Goal: Task Accomplishment & Management: Complete application form

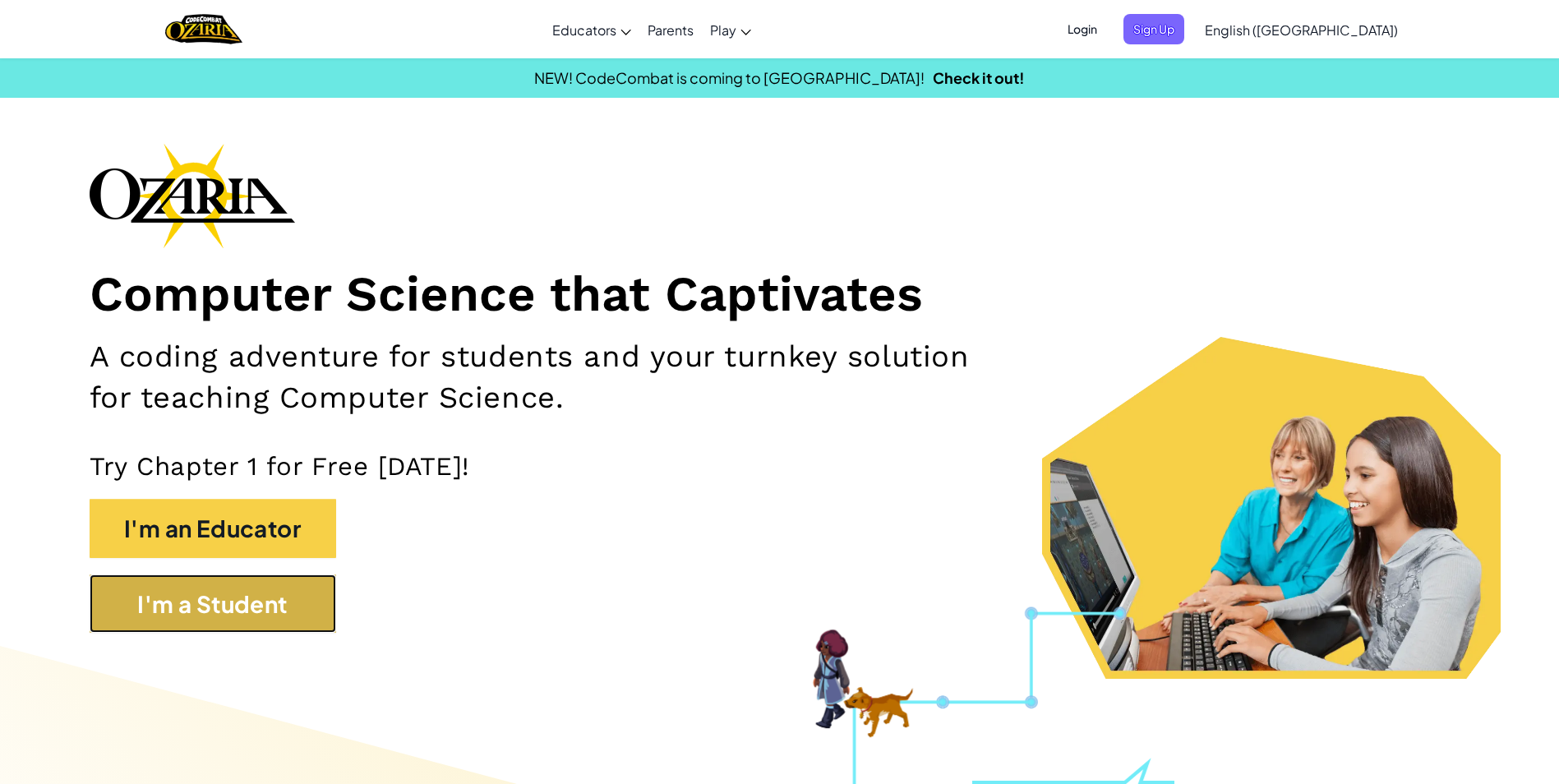
click at [318, 599] on button "I'm a Student" at bounding box center [213, 604] width 247 height 59
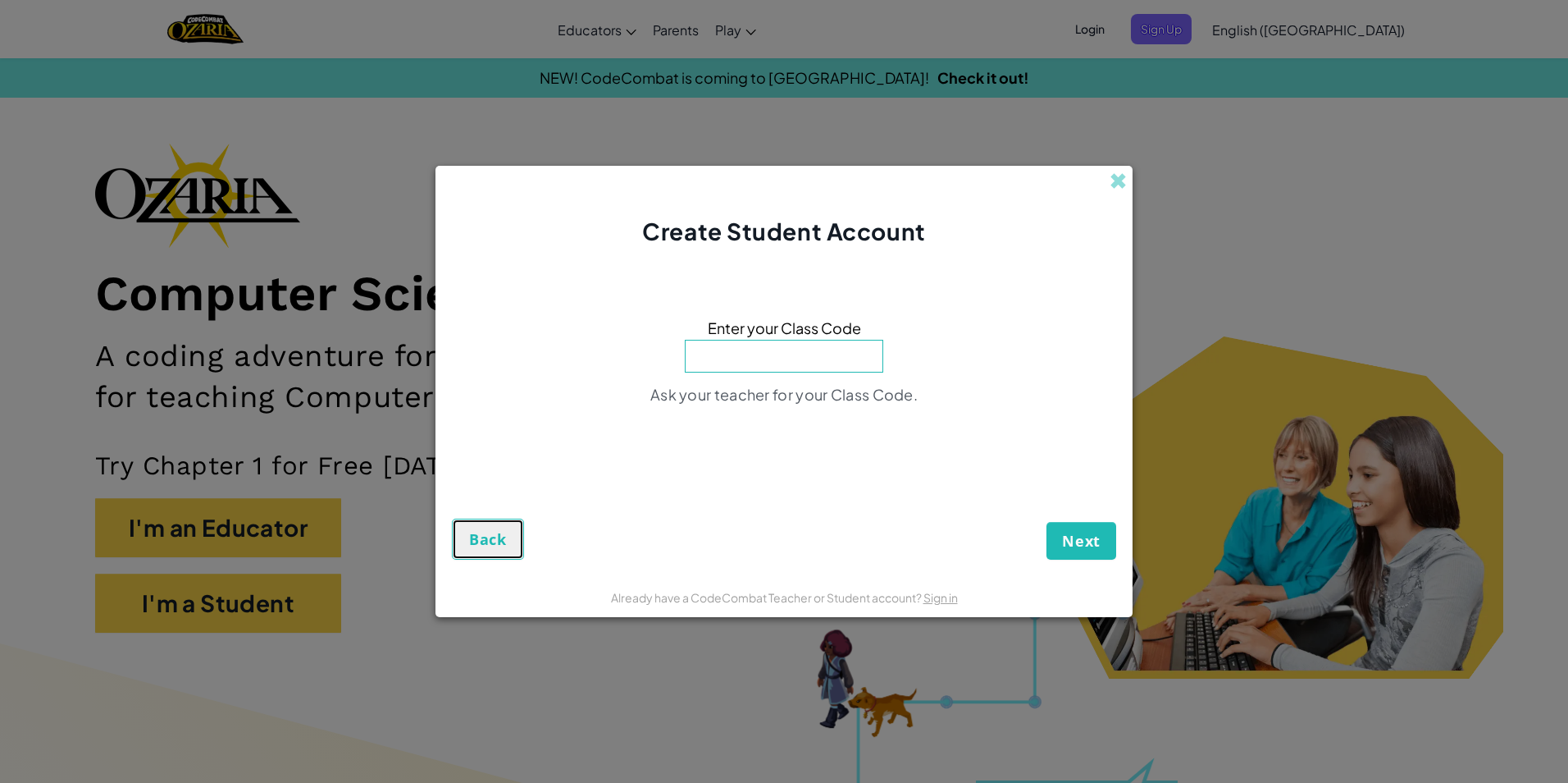
click at [467, 542] on button "Back" at bounding box center [488, 539] width 72 height 41
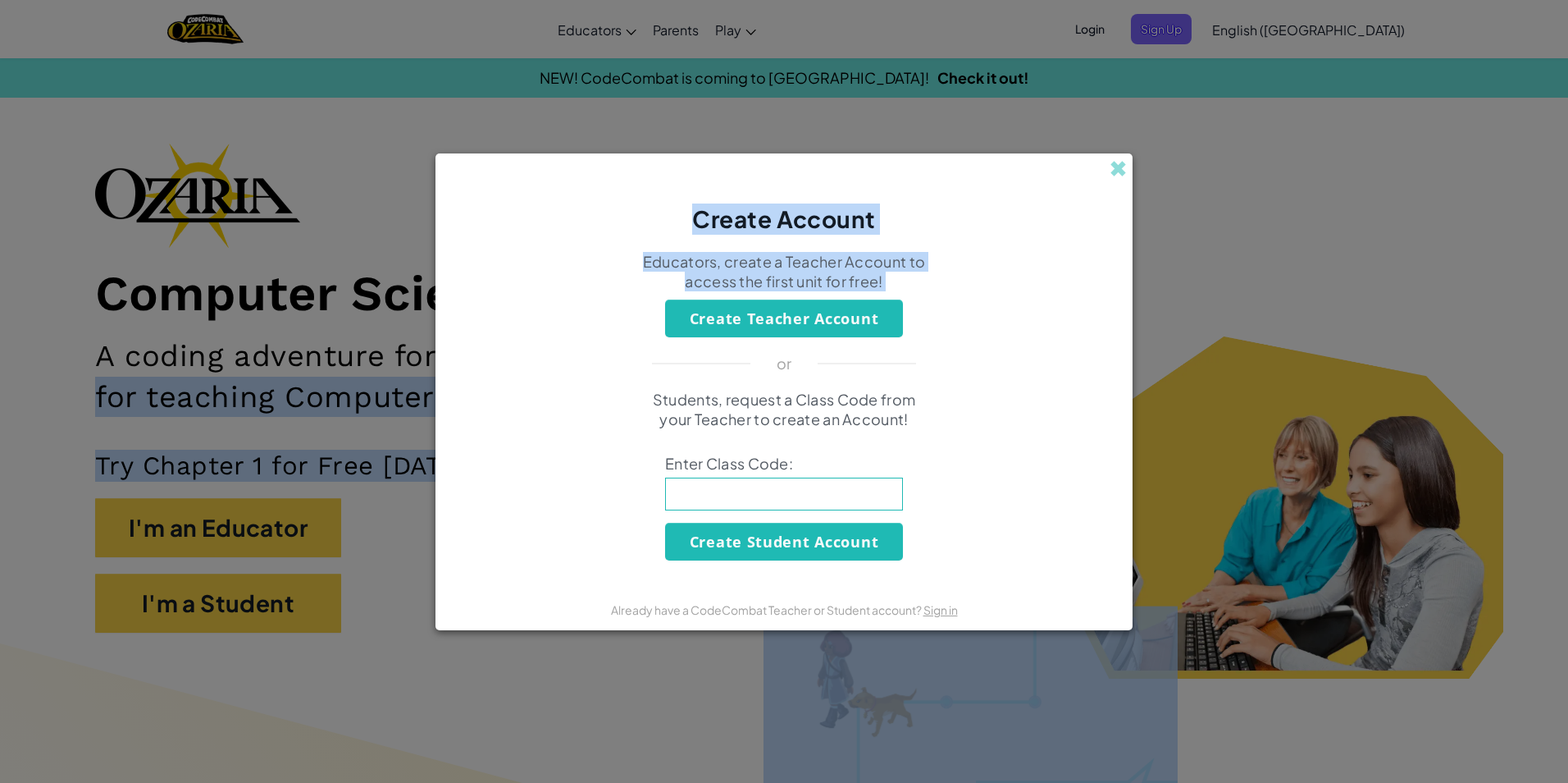
drag, startPoint x: 1567, startPoint y: 361, endPoint x: 1164, endPoint y: 108, distance: 475.8
click at [1164, 108] on div "Create Account Educators, create a Teacher Account to access the first unit for…" at bounding box center [784, 392] width 1568 height 783
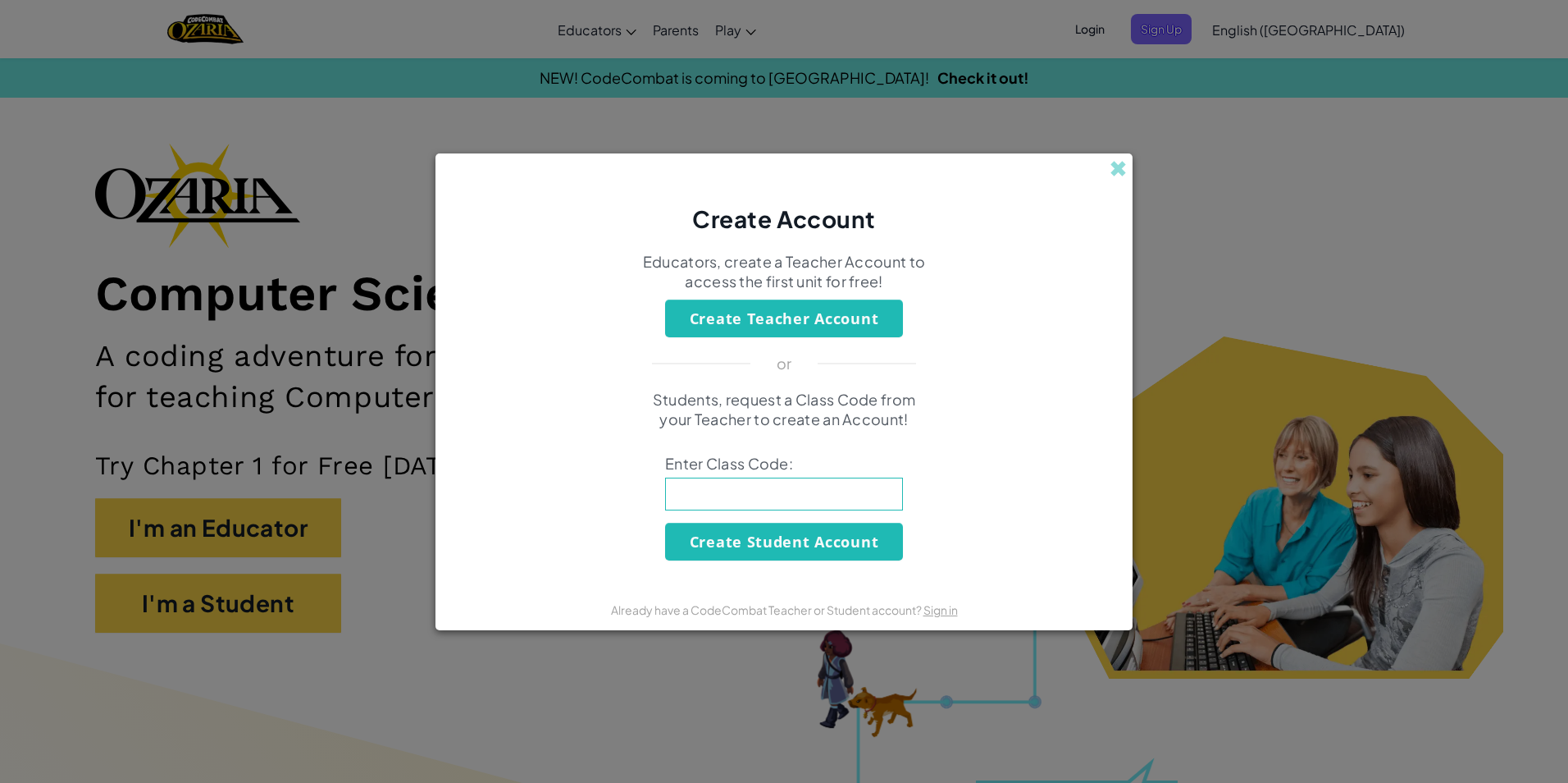
click at [1248, 162] on div "Create Account Educators, create a Teacher Account to access the first unit for…" at bounding box center [784, 392] width 1568 height 783
click at [120, 588] on div "Create Account Educators, create a Teacher Account to access the first unit for…" at bounding box center [784, 392] width 1568 height 783
click at [203, 559] on div "Create Account Educators, create a Teacher Account to access the first unit for…" at bounding box center [784, 392] width 1568 height 783
click at [1107, 180] on div "Create Account" at bounding box center [784, 194] width 697 height 82
click at [1119, 170] on span at bounding box center [1119, 168] width 18 height 18
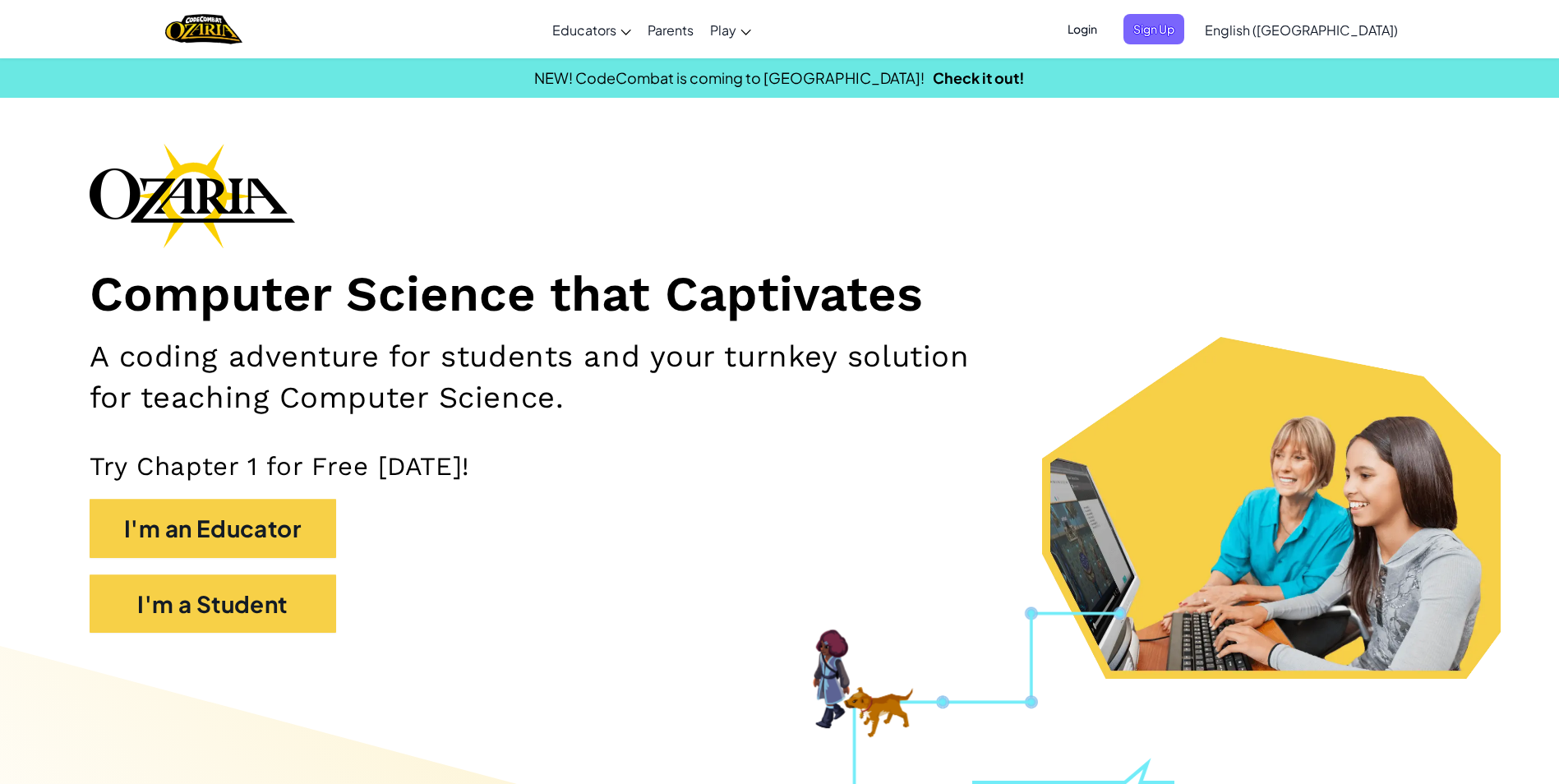
click at [1107, 33] on span "Login" at bounding box center [1082, 29] width 49 height 31
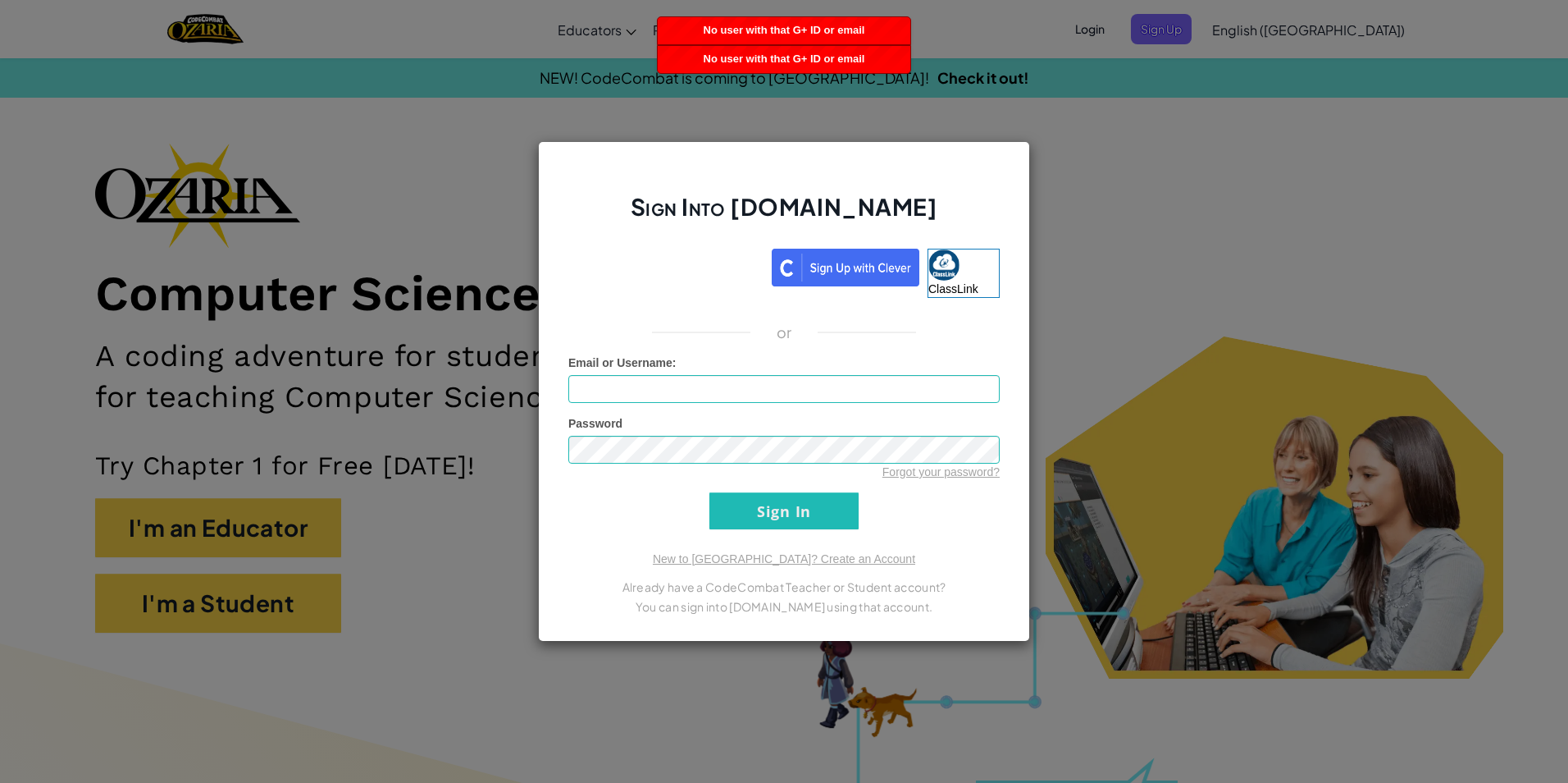
click at [1076, 355] on div "Sign Into [DOMAIN_NAME] ClassLink or Unknown Error Email or Username : Password…" at bounding box center [784, 392] width 1568 height 783
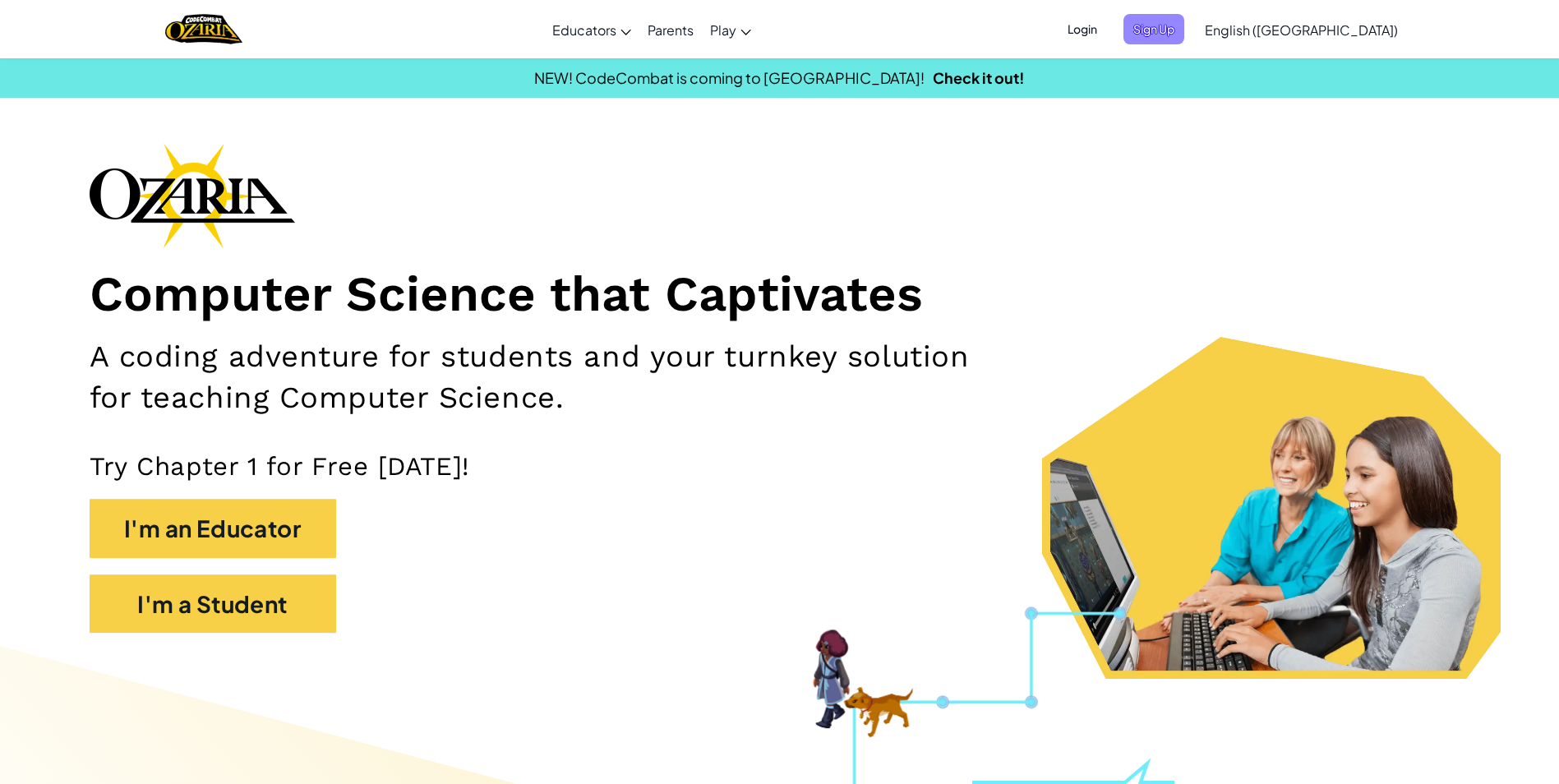
click at [1185, 41] on span "Sign Up" at bounding box center [1154, 29] width 61 height 31
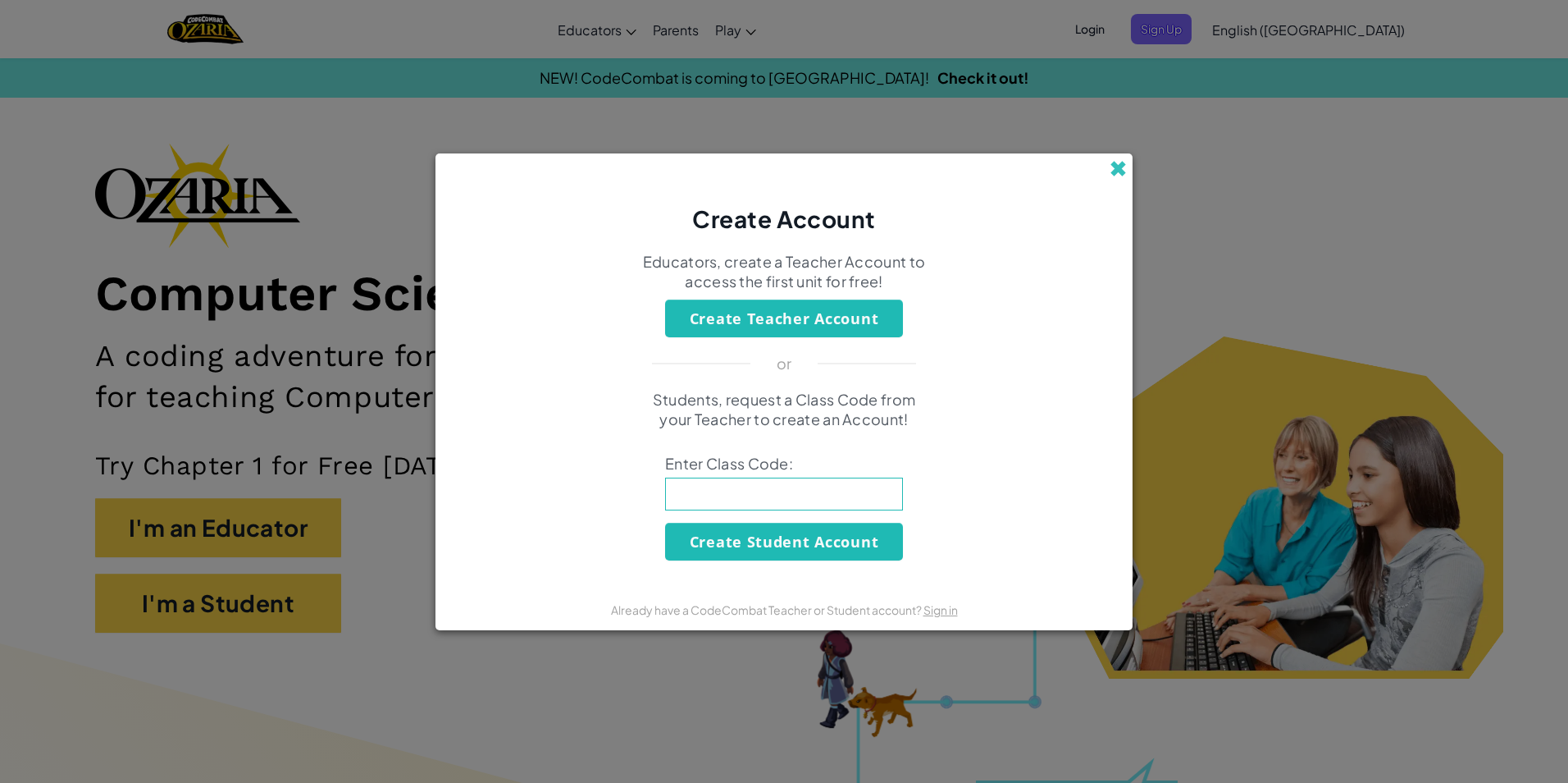
click at [1112, 166] on span at bounding box center [1119, 168] width 18 height 18
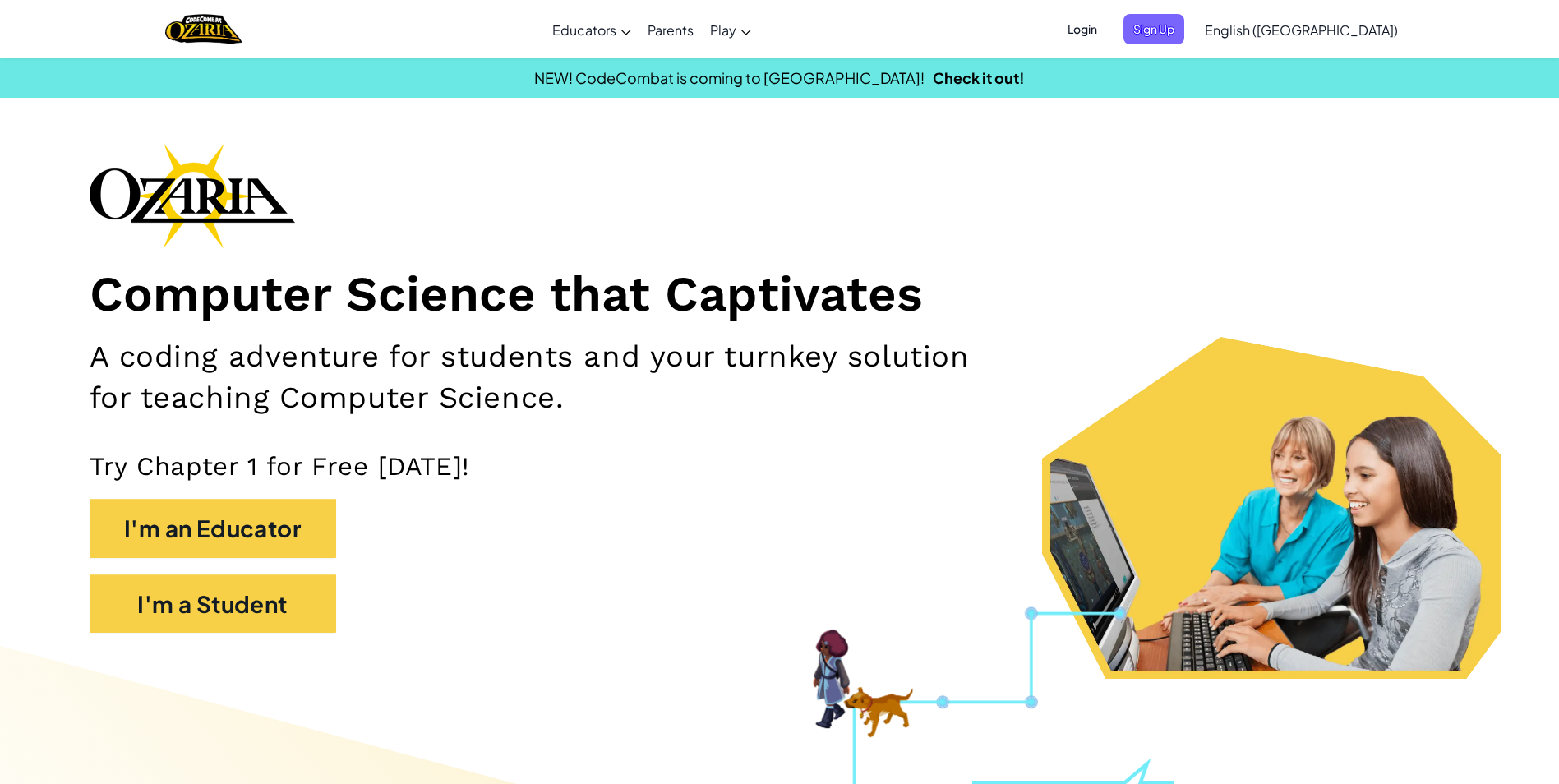
click at [1107, 36] on span "Login" at bounding box center [1082, 29] width 49 height 31
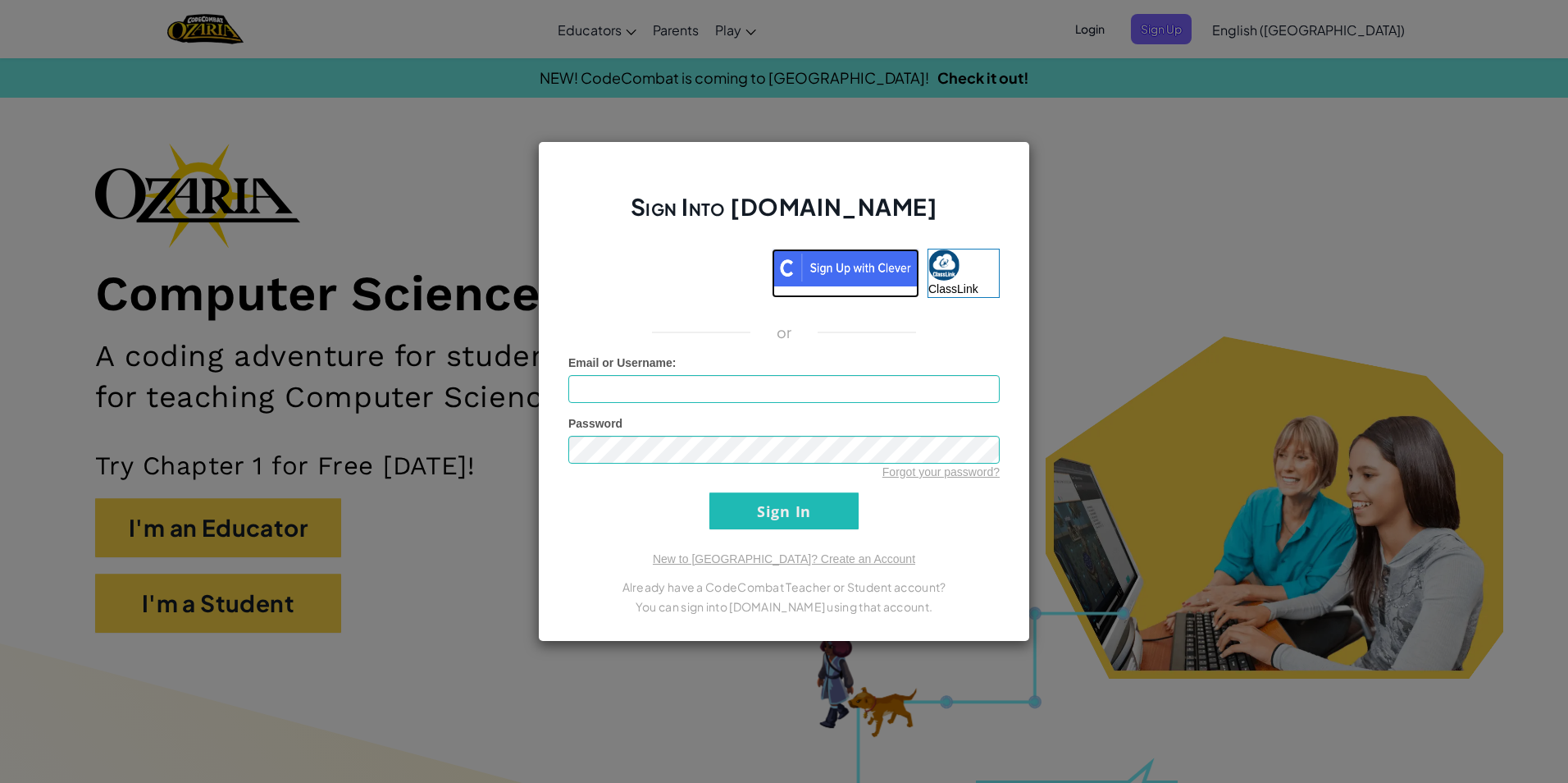
click at [881, 255] on img at bounding box center [845, 267] width 148 height 38
click at [1017, 195] on div "Sign Into [DOMAIN_NAME] ClassLink or Unknown Error Email or Username : Password…" at bounding box center [784, 392] width 492 height 500
click at [1083, 182] on div "Sign Into [DOMAIN_NAME] ClassLink or Unknown Error Email or Username : Password…" at bounding box center [784, 392] width 1568 height 783
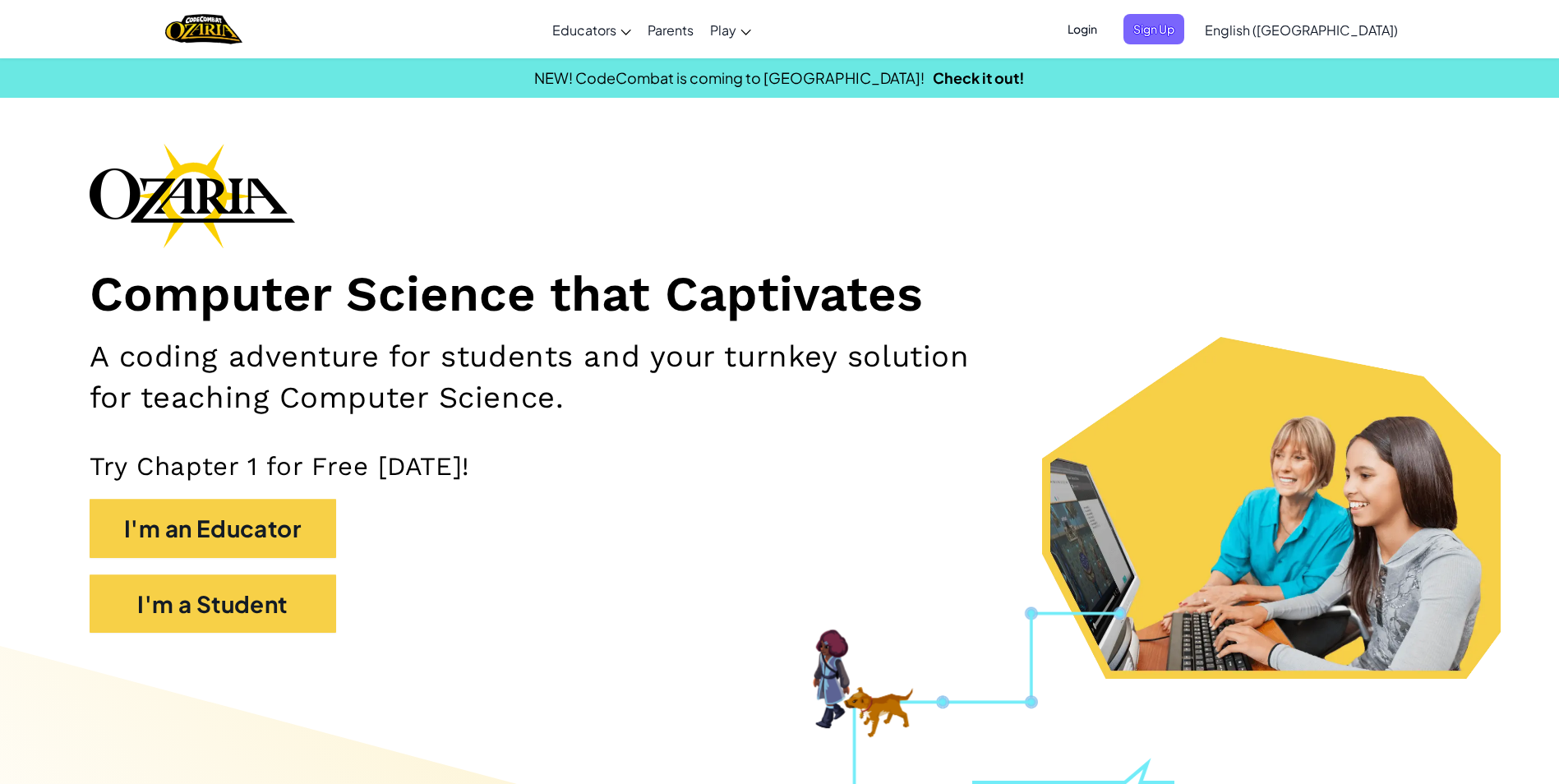
click at [1107, 41] on span "Login" at bounding box center [1082, 29] width 49 height 31
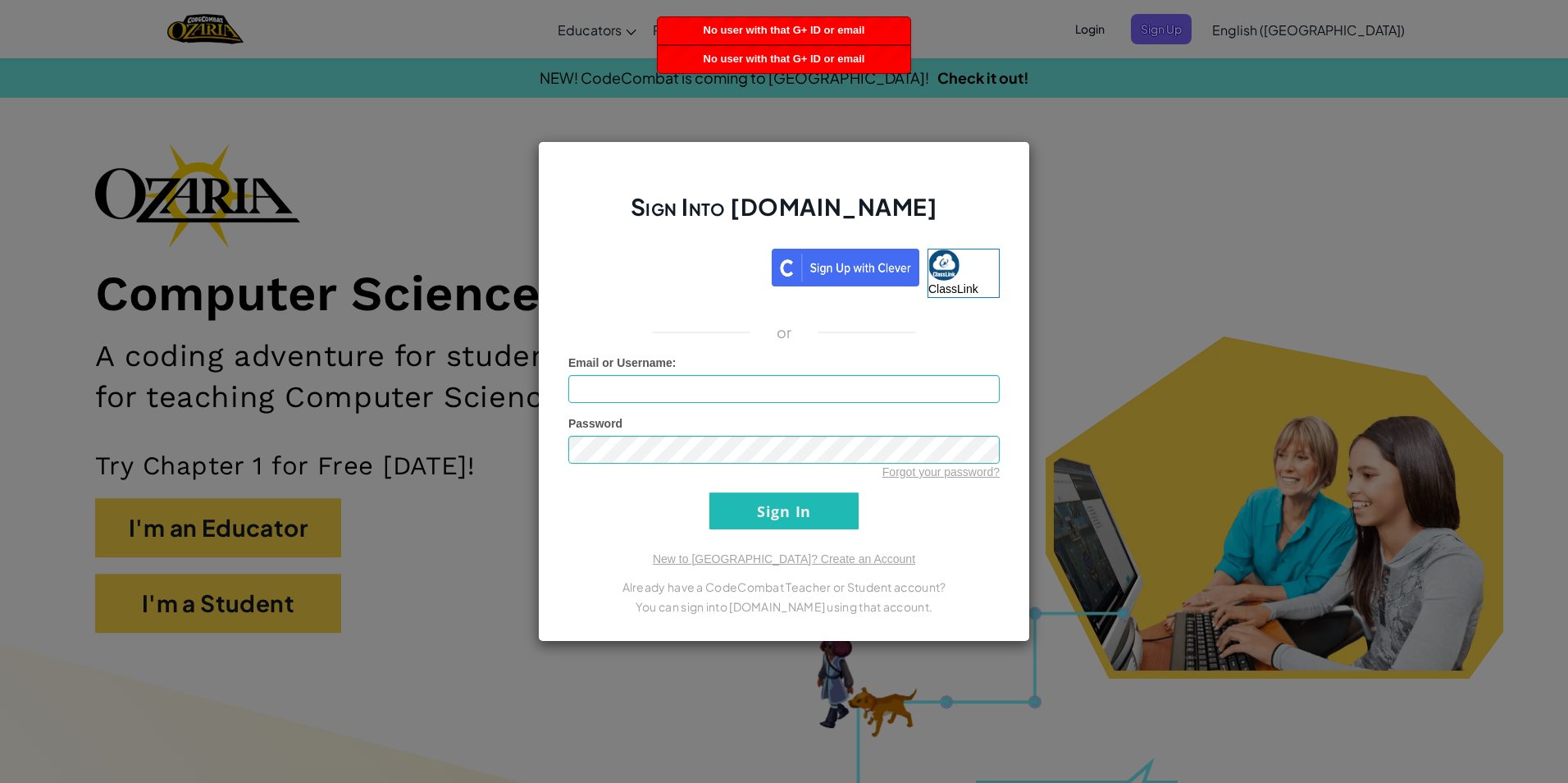
click at [1191, 342] on div "Sign Into [DOMAIN_NAME] ClassLink or Unknown Error Email or Username : Password…" at bounding box center [784, 392] width 1568 height 783
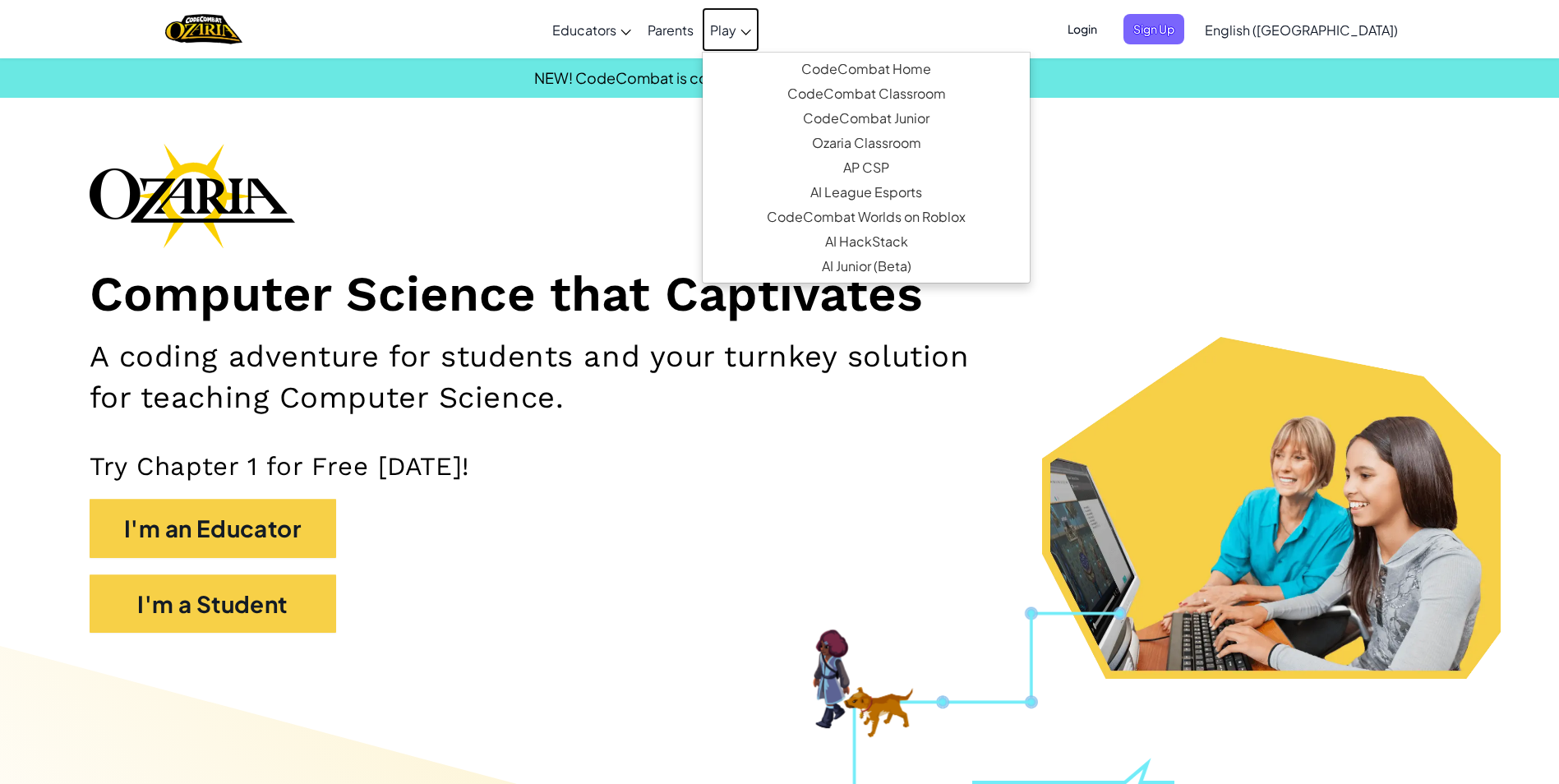
click at [736, 21] on span "Play" at bounding box center [723, 30] width 26 height 18
click at [876, 26] on div "Toggle navigation Educators Create Free Account School & District Solutions Tea…" at bounding box center [780, 29] width 1567 height 58
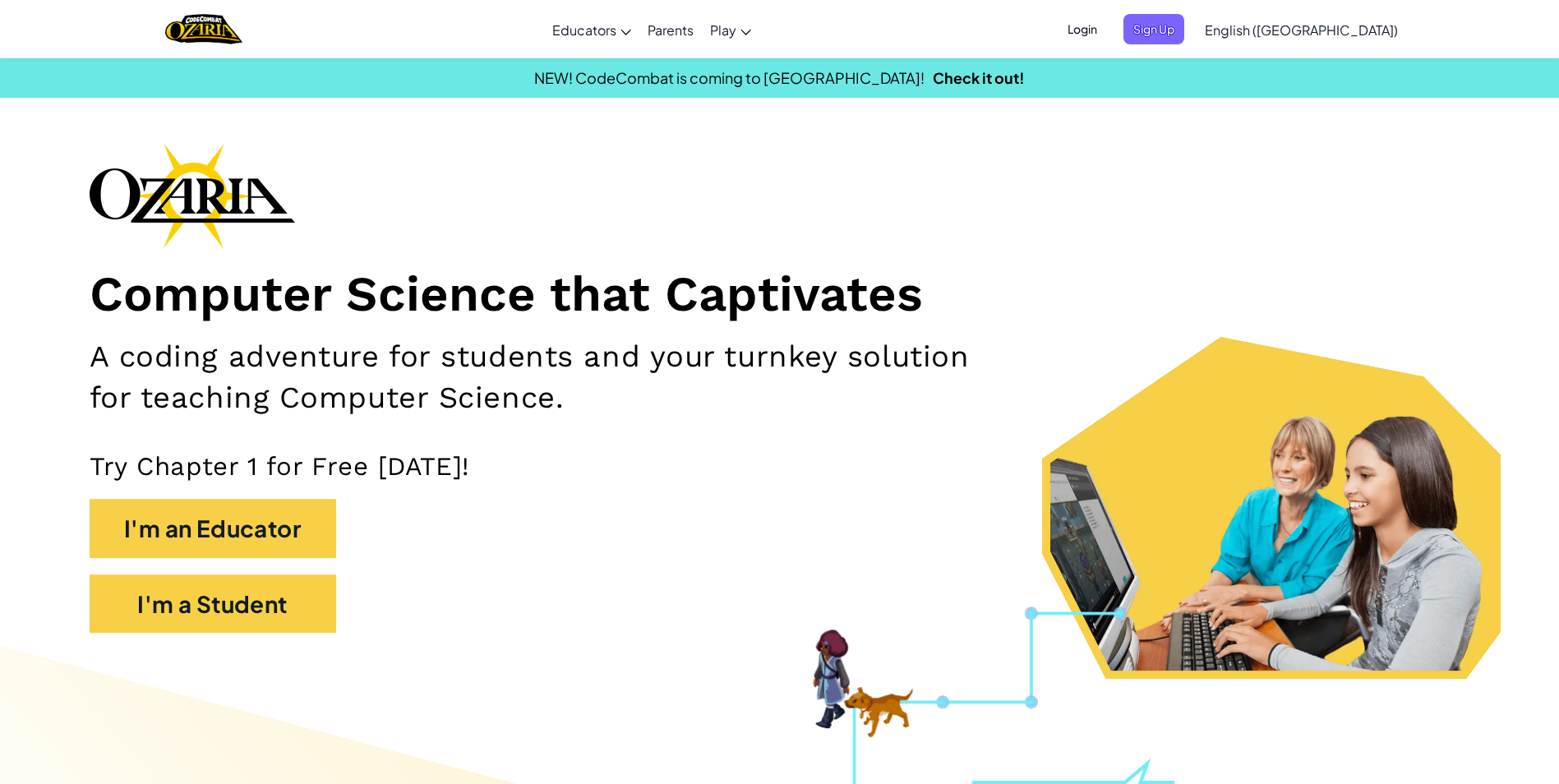
click at [1107, 36] on span "Login" at bounding box center [1082, 29] width 49 height 31
